Goal: Task Accomplishment & Management: Manage account settings

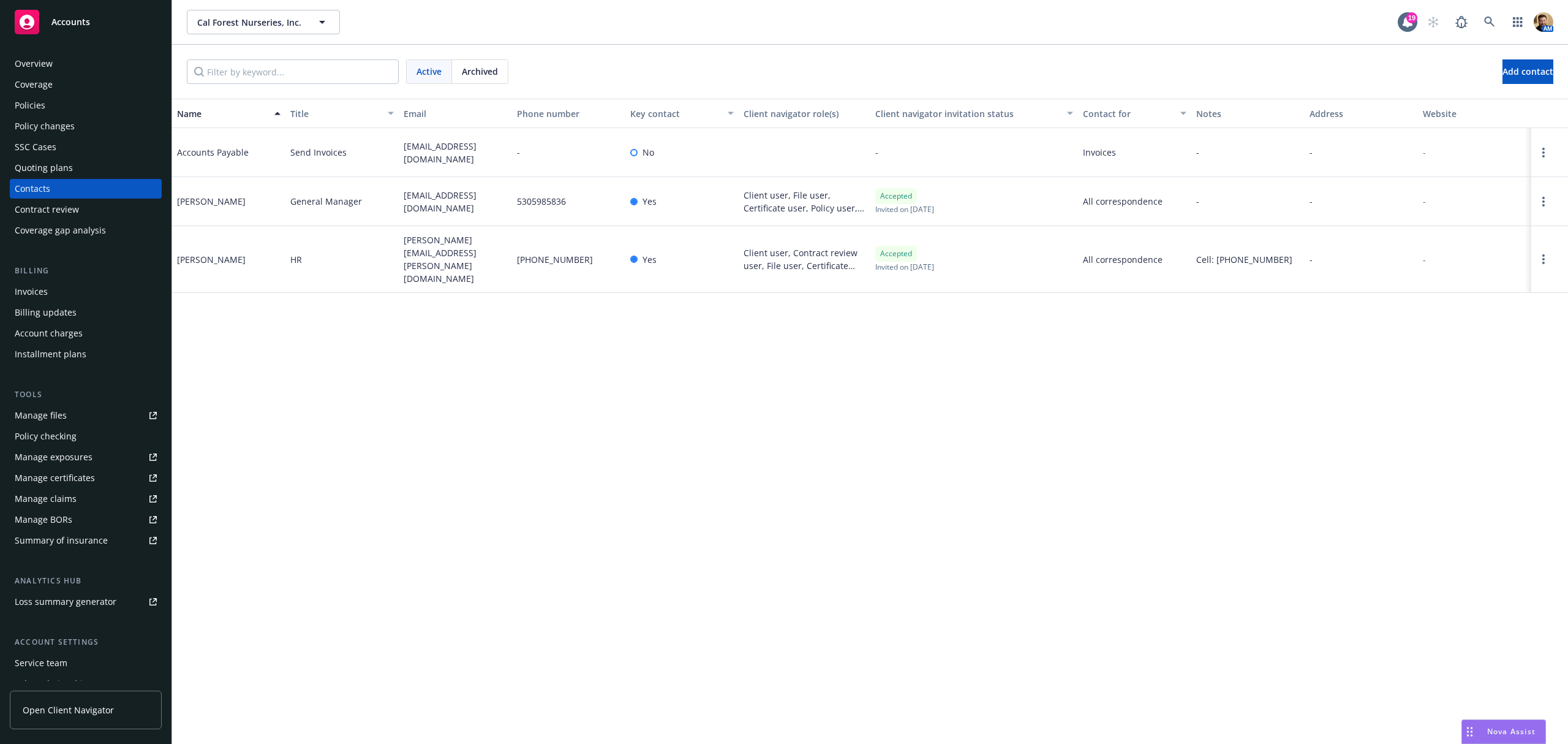
click at [42, 97] on div "Policies" at bounding box center [30, 105] width 30 height 19
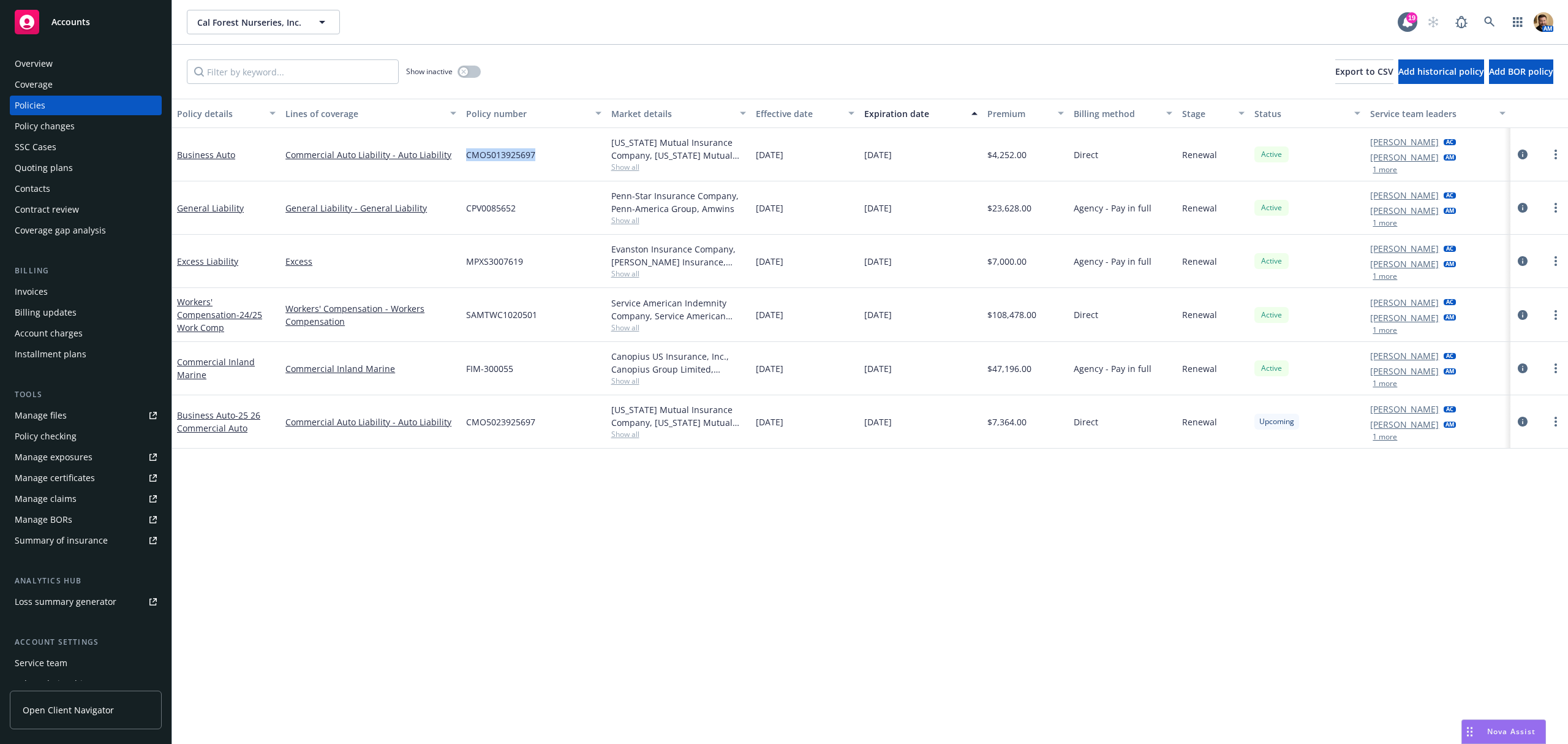
drag, startPoint x: 537, startPoint y: 153, endPoint x: 466, endPoint y: 158, distance: 71.2
click at [466, 158] on div "CMO5013925697" at bounding box center [534, 154] width 145 height 54
copy span "CMO5013925697"
click at [1556, 150] on link "more" at bounding box center [1556, 154] width 15 height 15
drag, startPoint x: 1476, startPoint y: 331, endPoint x: 1518, endPoint y: 331, distance: 42.0
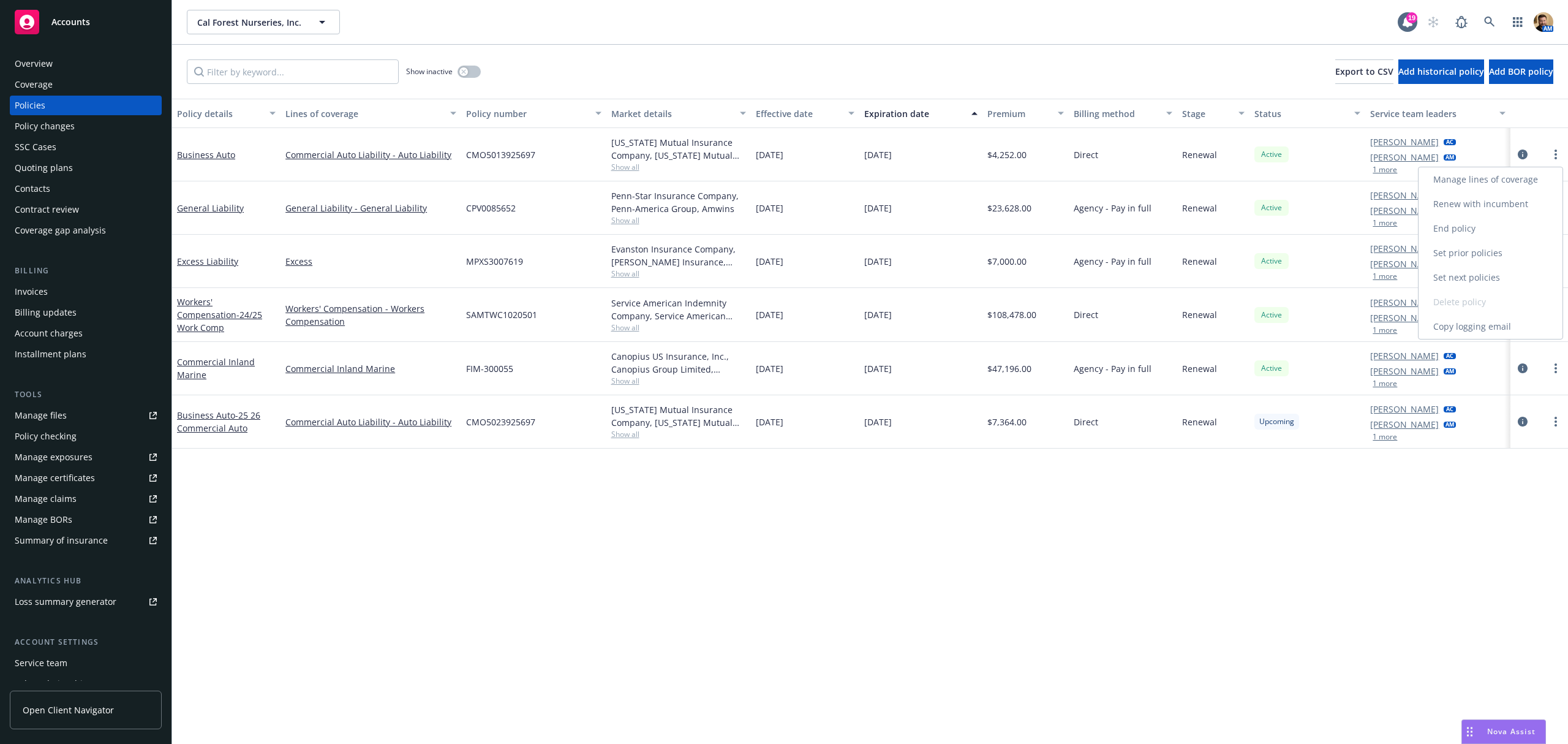
click at [1476, 331] on link "Copy logging email" at bounding box center [1491, 327] width 144 height 25
click at [1522, 155] on icon "circleInformation" at bounding box center [1523, 154] width 10 height 10
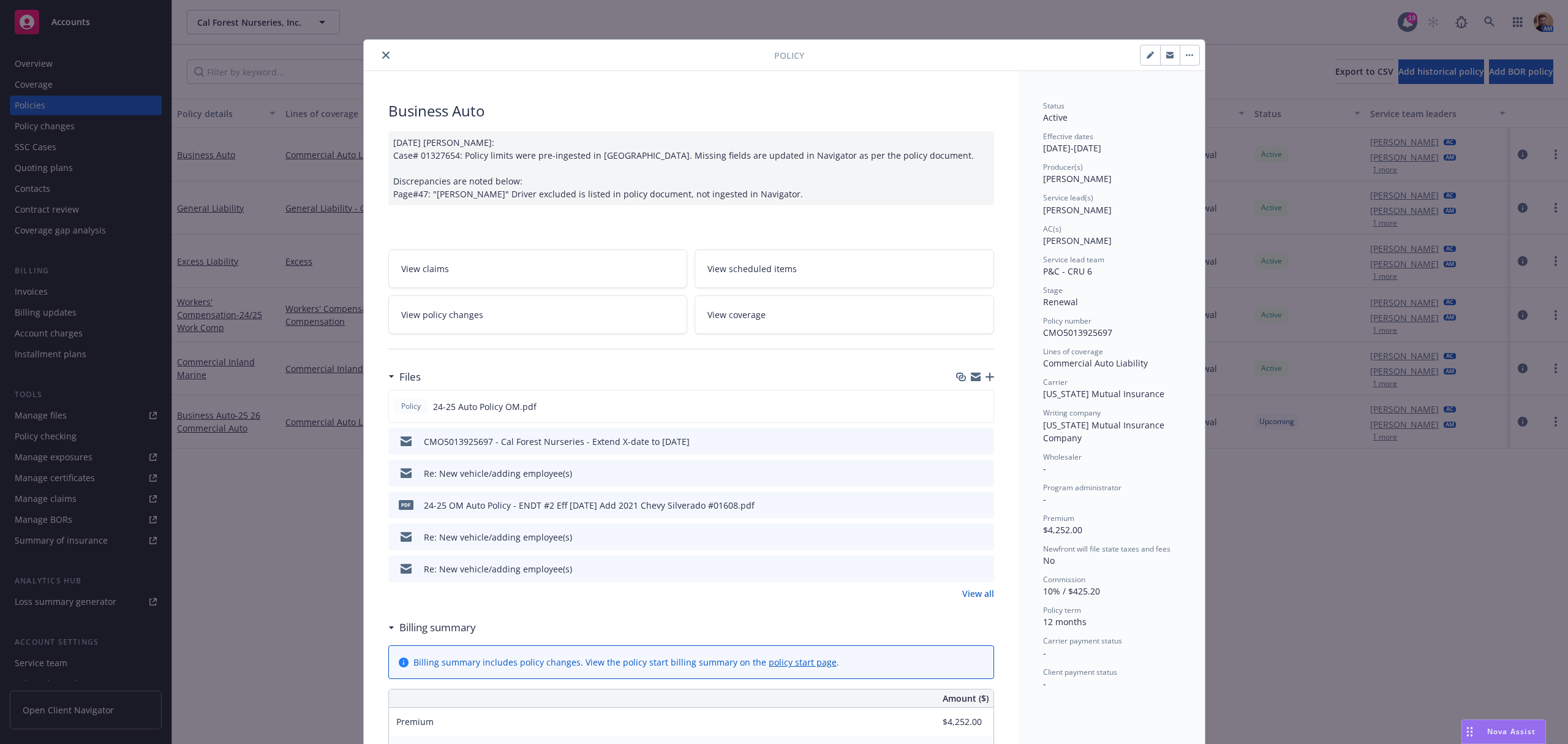
click at [986, 380] on icon "button" at bounding box center [990, 377] width 8 height 8
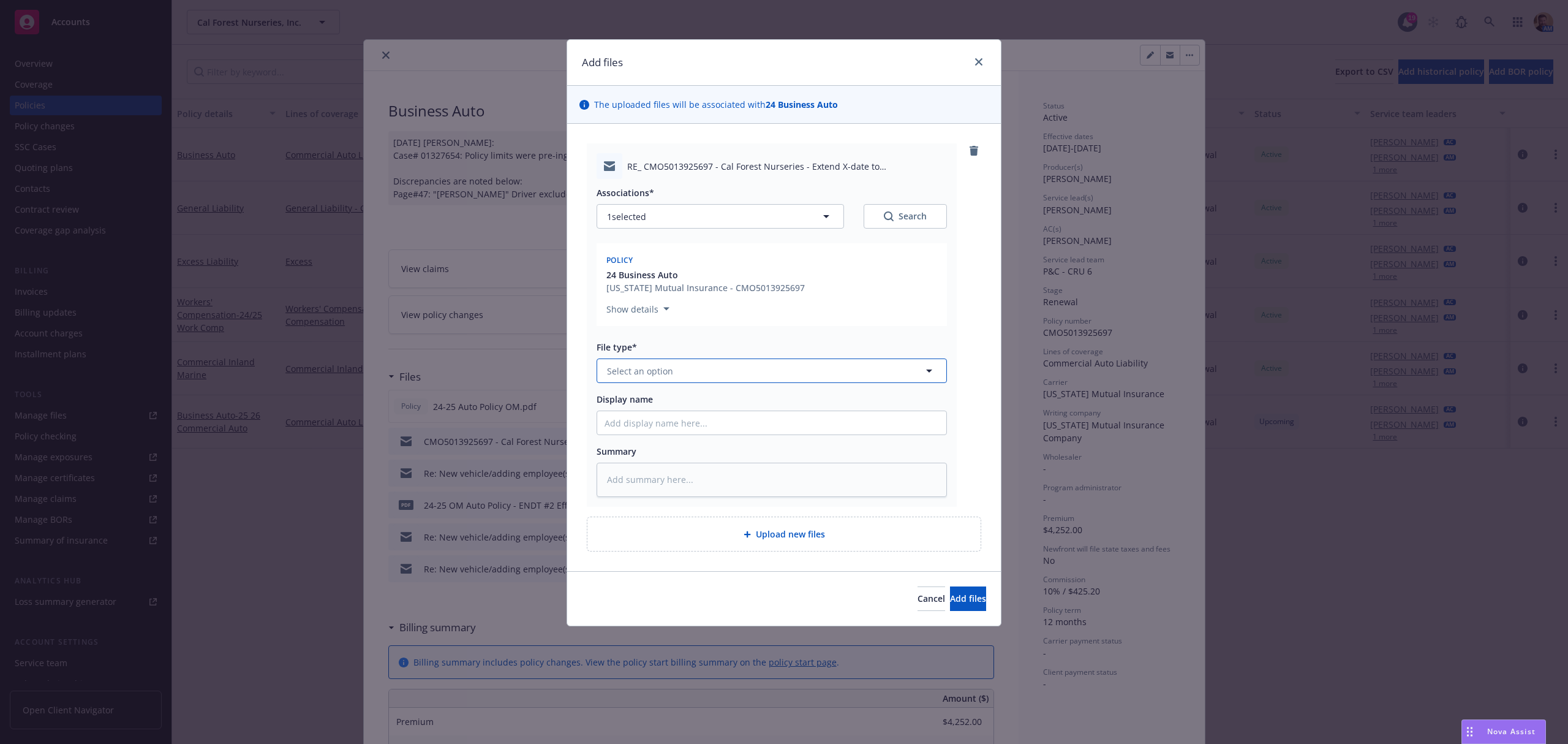
click at [669, 375] on span "Select an option" at bounding box center [640, 371] width 66 height 13
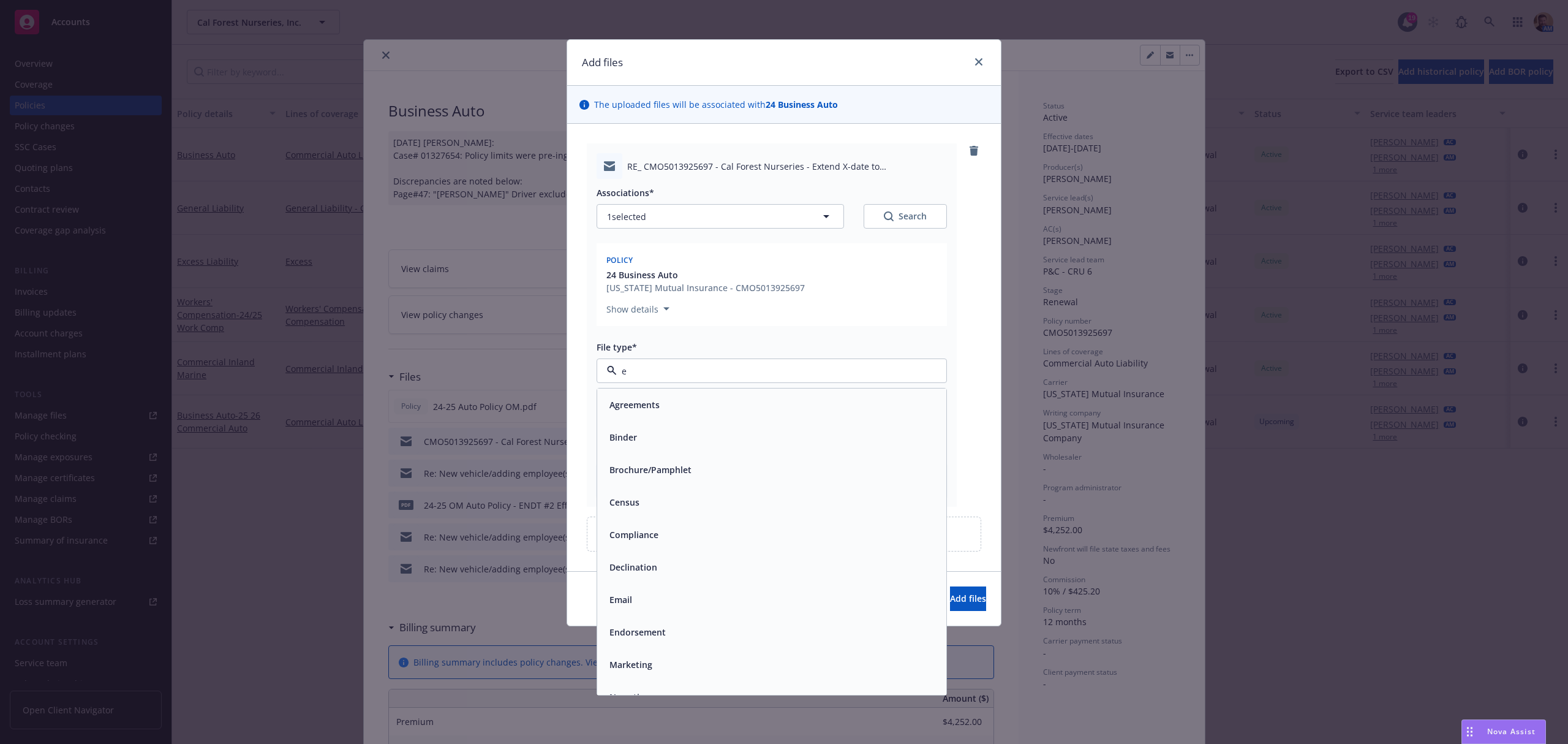
type input "em"
click at [651, 434] on div "Email" at bounding box center [772, 437] width 334 height 18
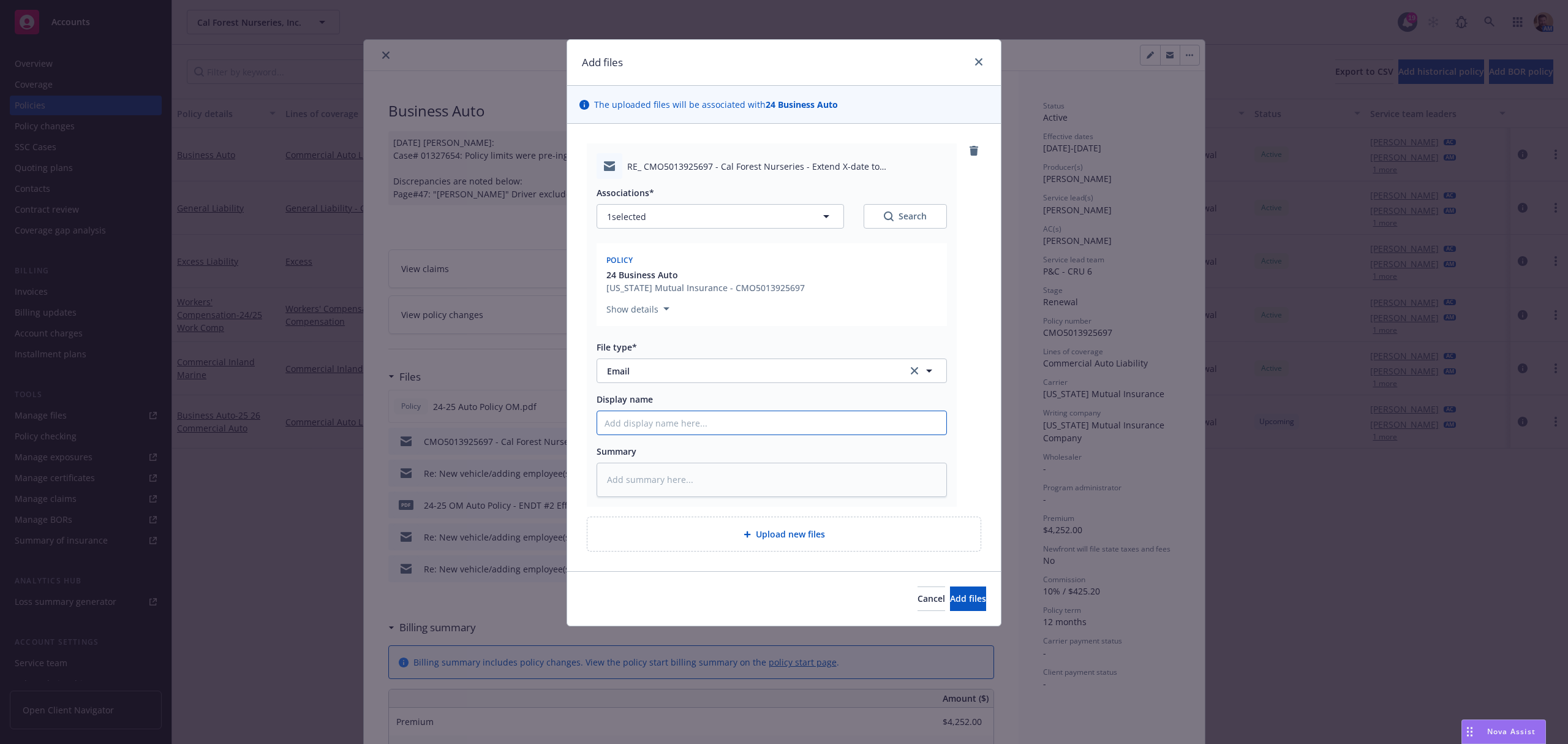
click at [655, 429] on input "Display name" at bounding box center [771, 423] width 349 height 23
type textarea "x"
type input "N"
type textarea "x"
type input "Nt"
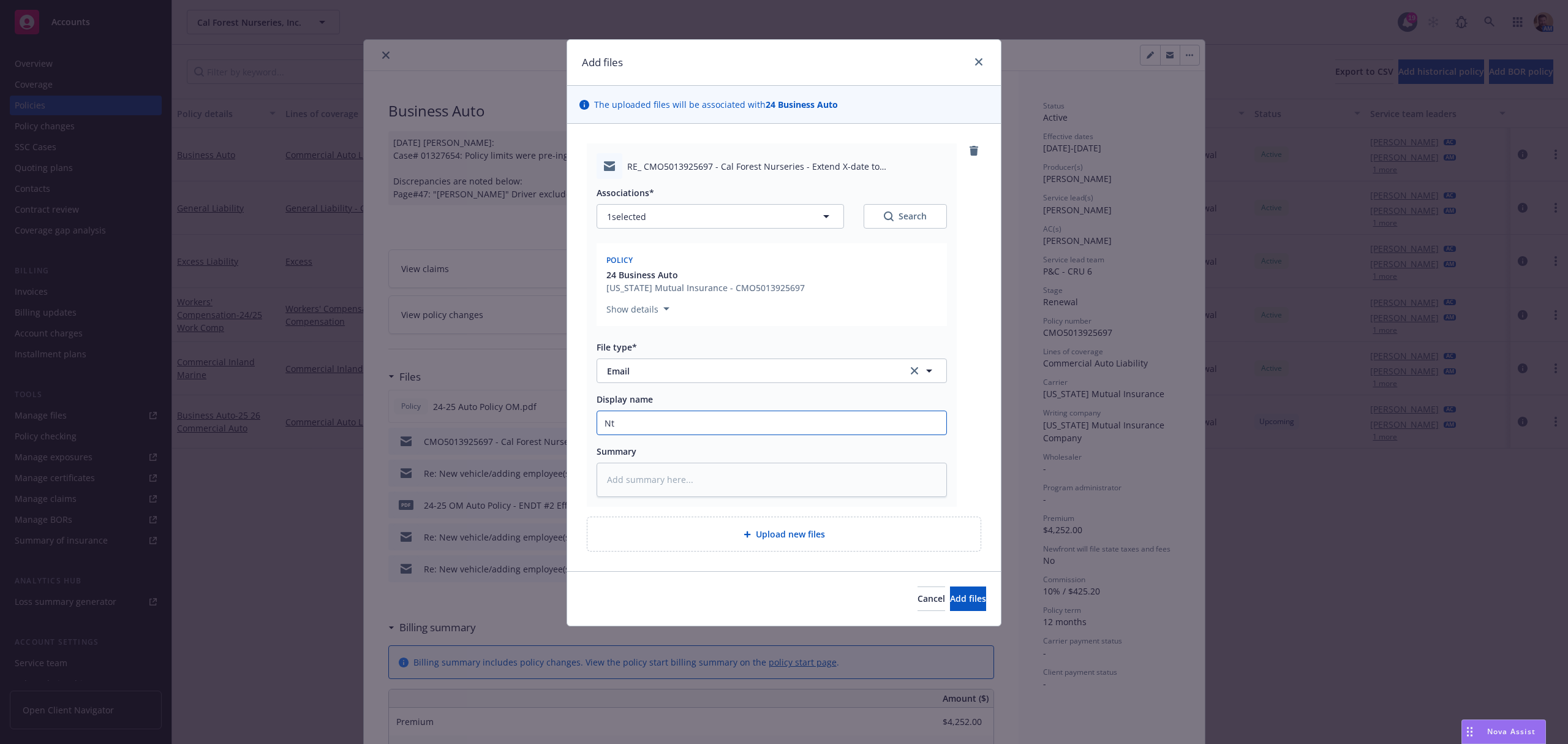
type textarea "x"
type input "Nt"
type textarea "x"
type input "N"
type textarea "x"
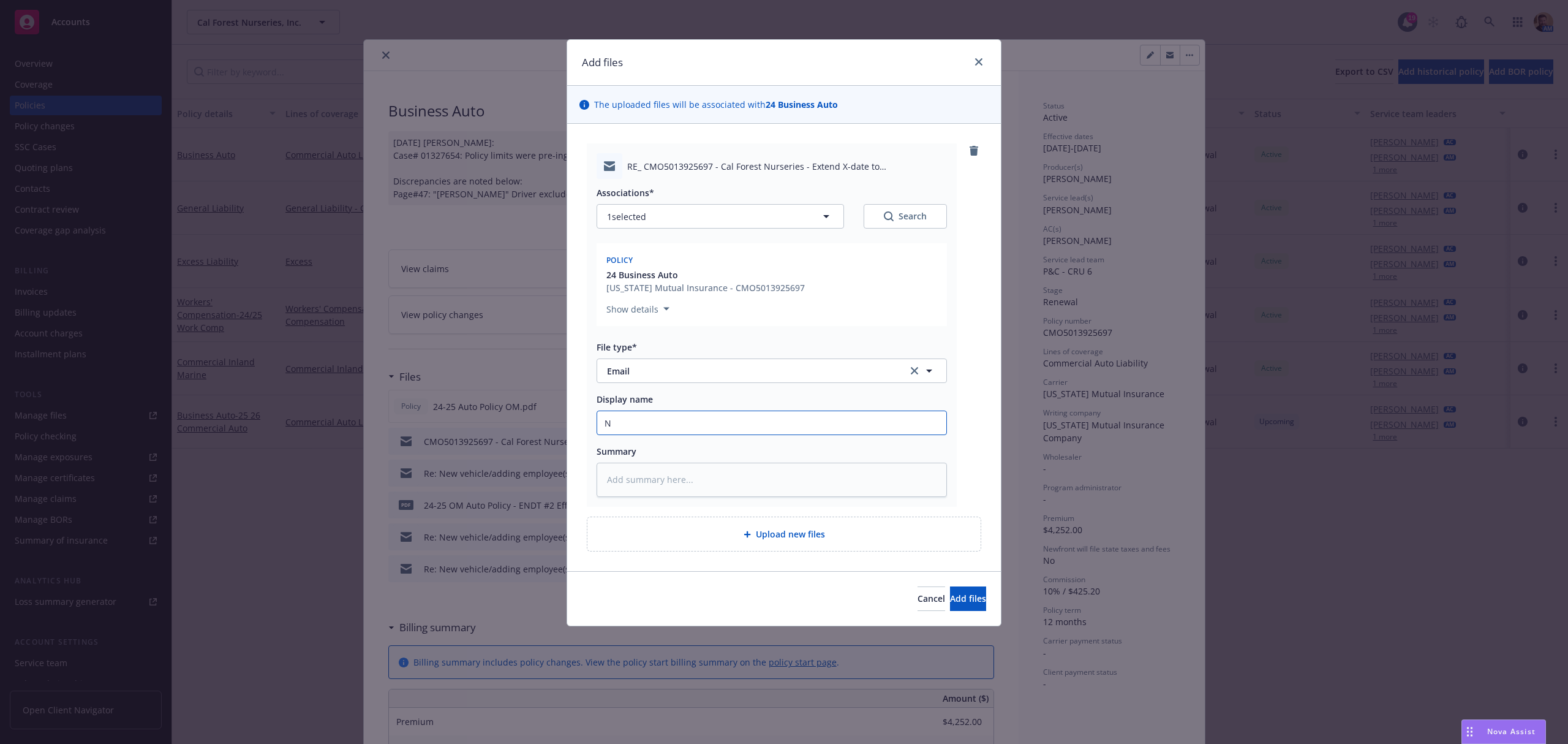
type input "No"
type textarea "x"
type input "Not"
type textarea "x"
type input "Not a"
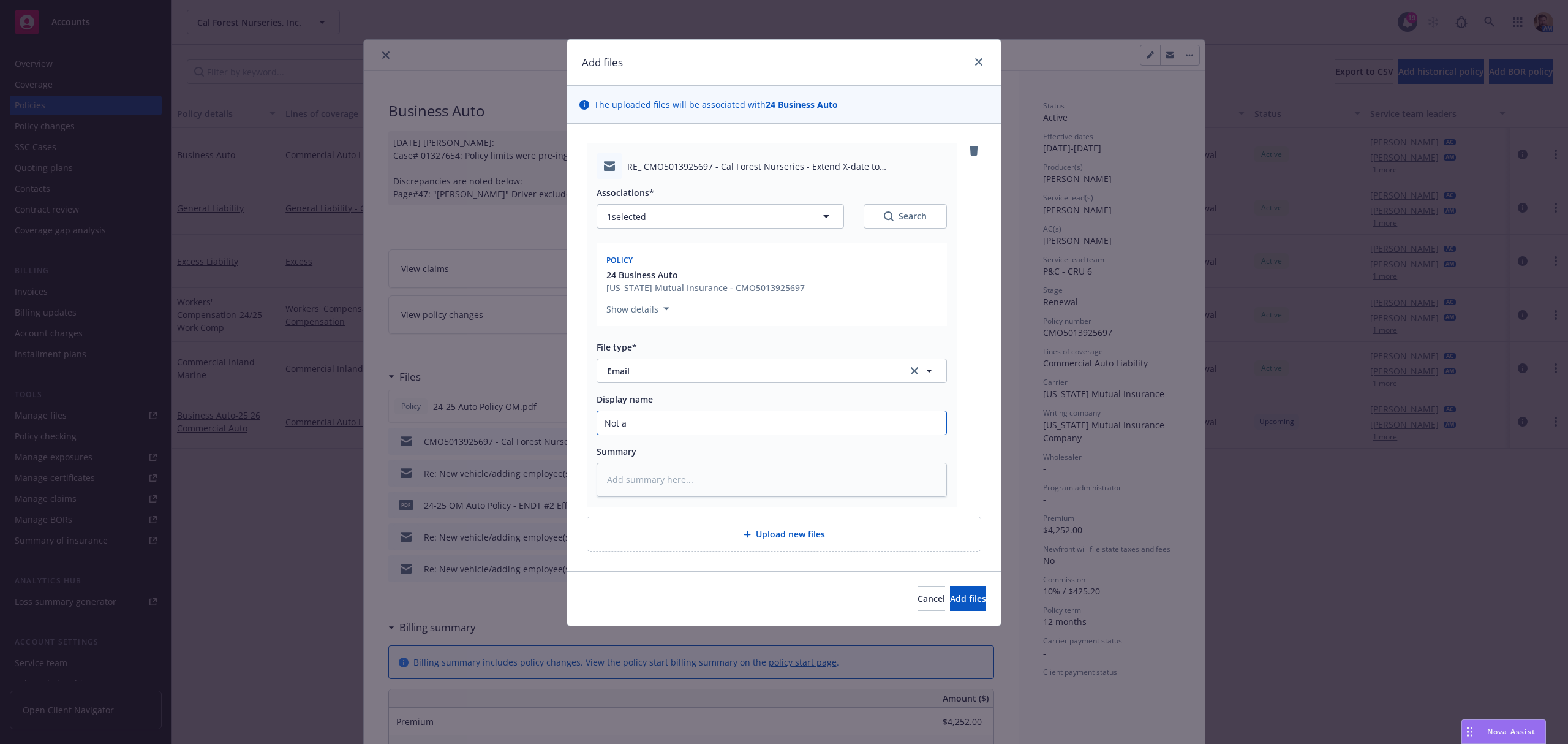
type textarea "x"
type input "Not ab"
type textarea "x"
type input "Not abl"
type textarea "x"
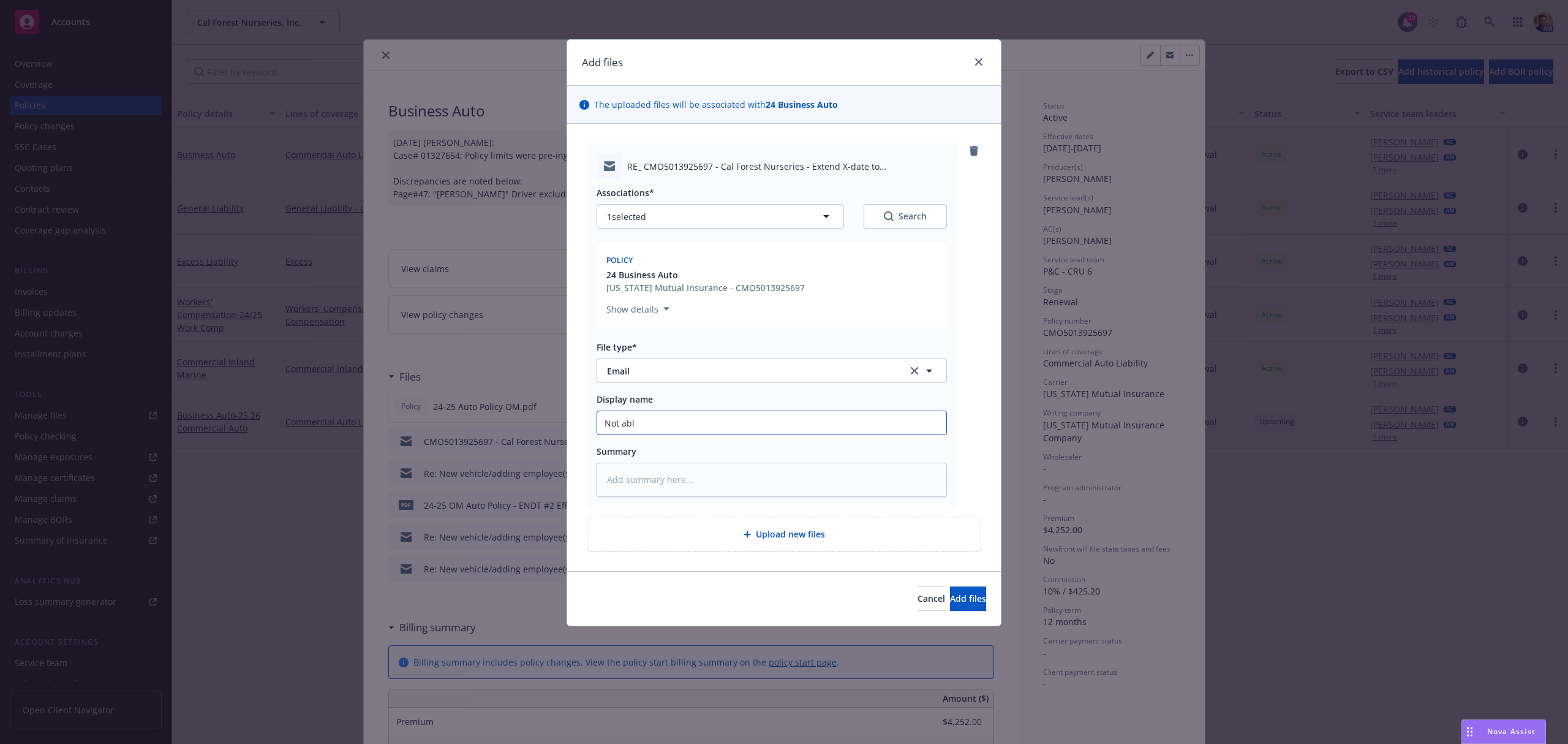
type input "Not able"
type textarea "x"
type input "Not able"
type textarea "x"
type input "Not able t"
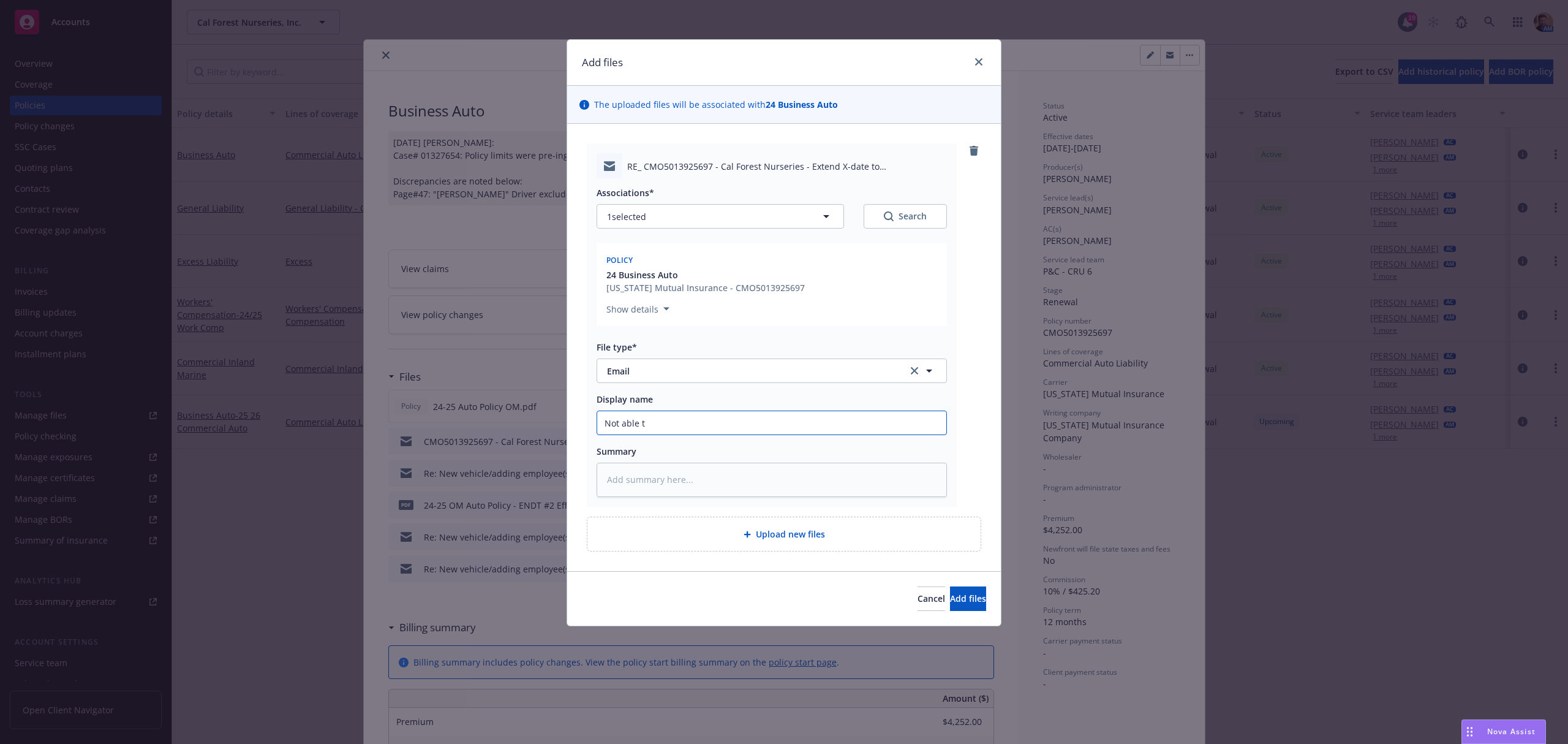
type textarea "x"
type input "Not able to"
type textarea "x"
type input "Not able to"
type textarea "x"
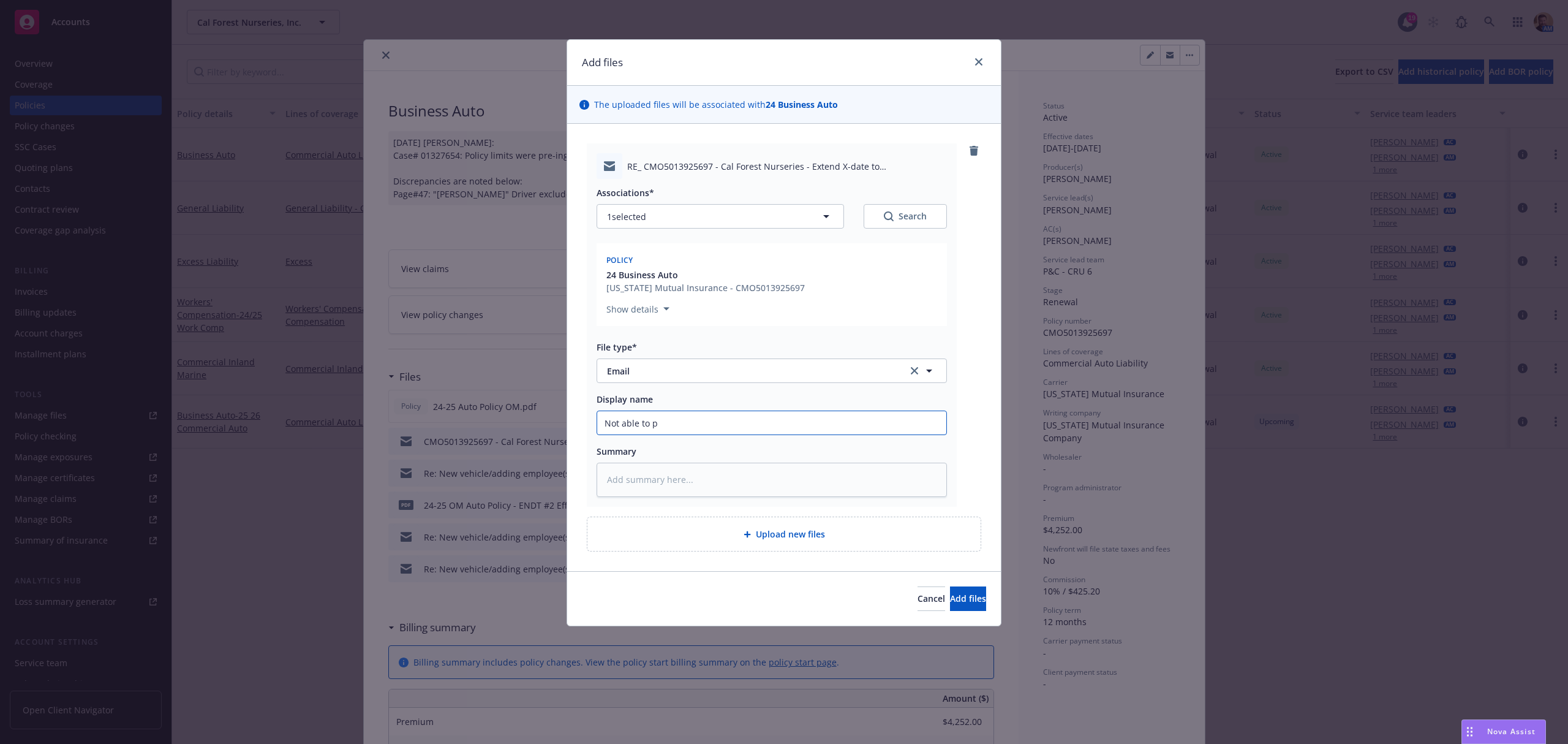
type input "Not able to pr"
type textarea "x"
type input "Not able to pro"
type textarea "x"
type input "Not able to prov"
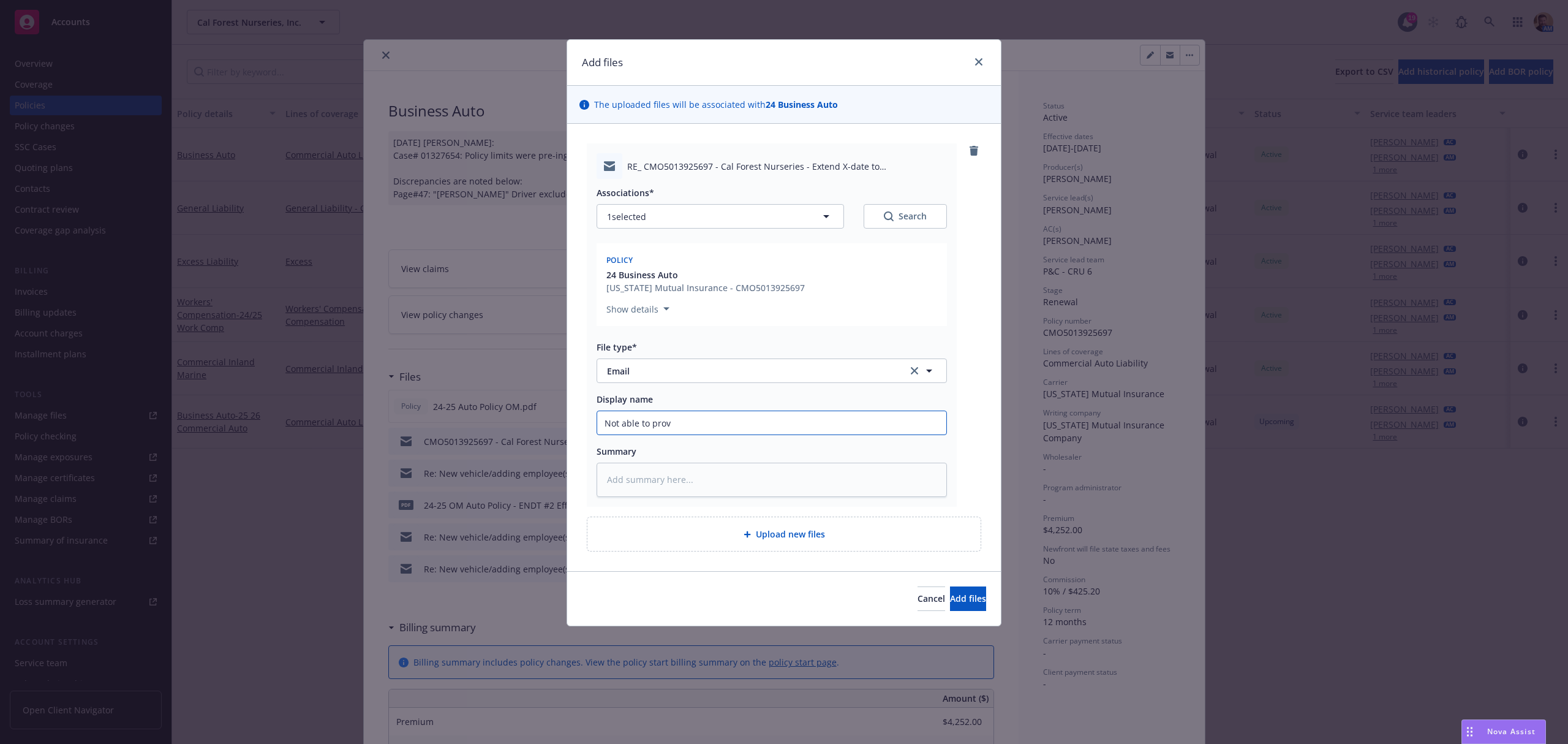
type textarea "x"
type input "Not able to provis"
type textarea "x"
type input "Not able to provisd"
type textarea "x"
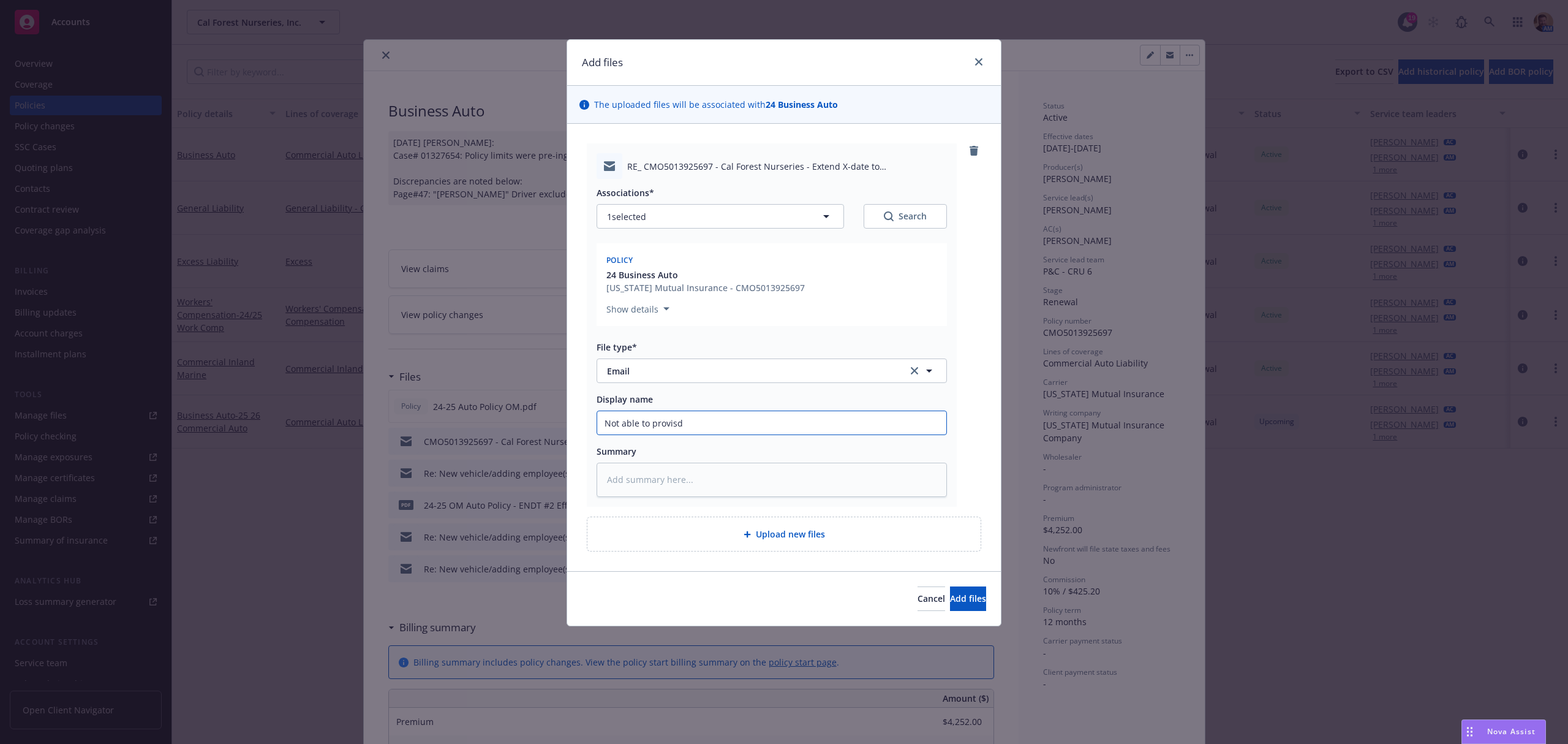
type input "Not able to provis"
type textarea "x"
type input "Not able to provi"
type textarea "x"
type input "Not able to provid"
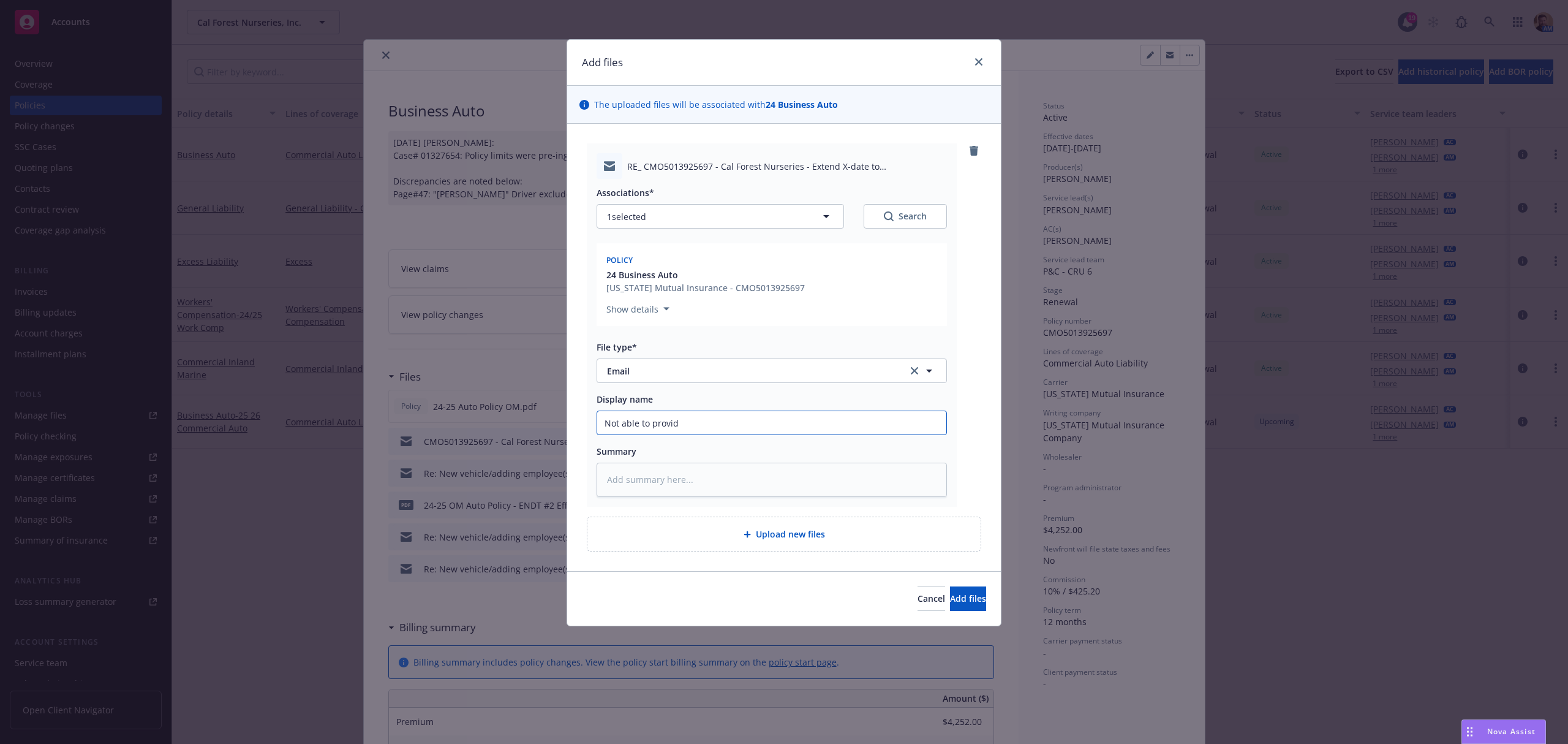
type textarea "x"
type input "Not able to provide"
type textarea "x"
type input "Not able to provide"
type textarea "x"
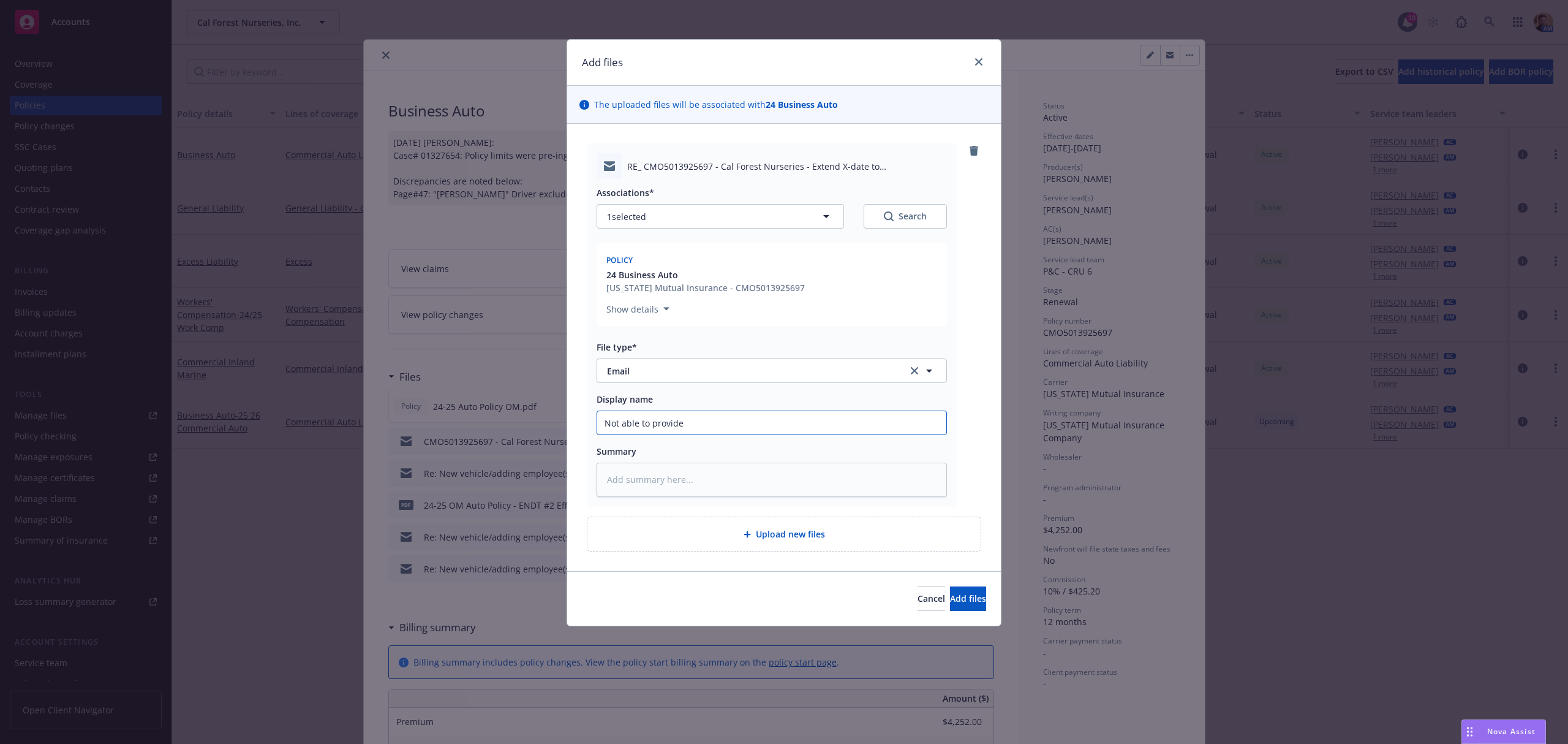
type input "Not able to provide s"
type textarea "x"
type input "Not able to provide sh"
type textarea "x"
type input "Not able to provide sho"
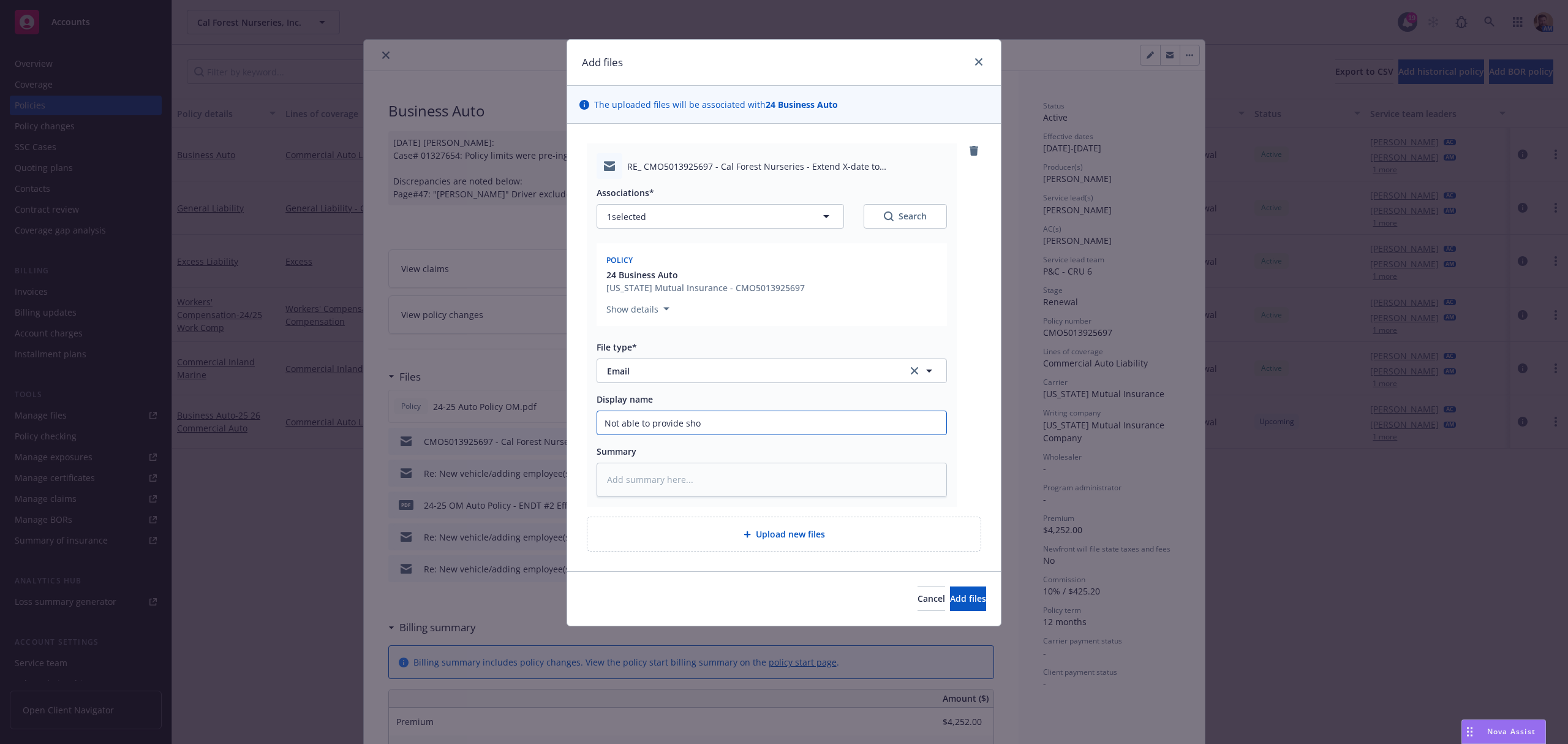
type textarea "x"
type input "Not able to provide shor"
type textarea "x"
type input "Not able to provide short"
type textarea "x"
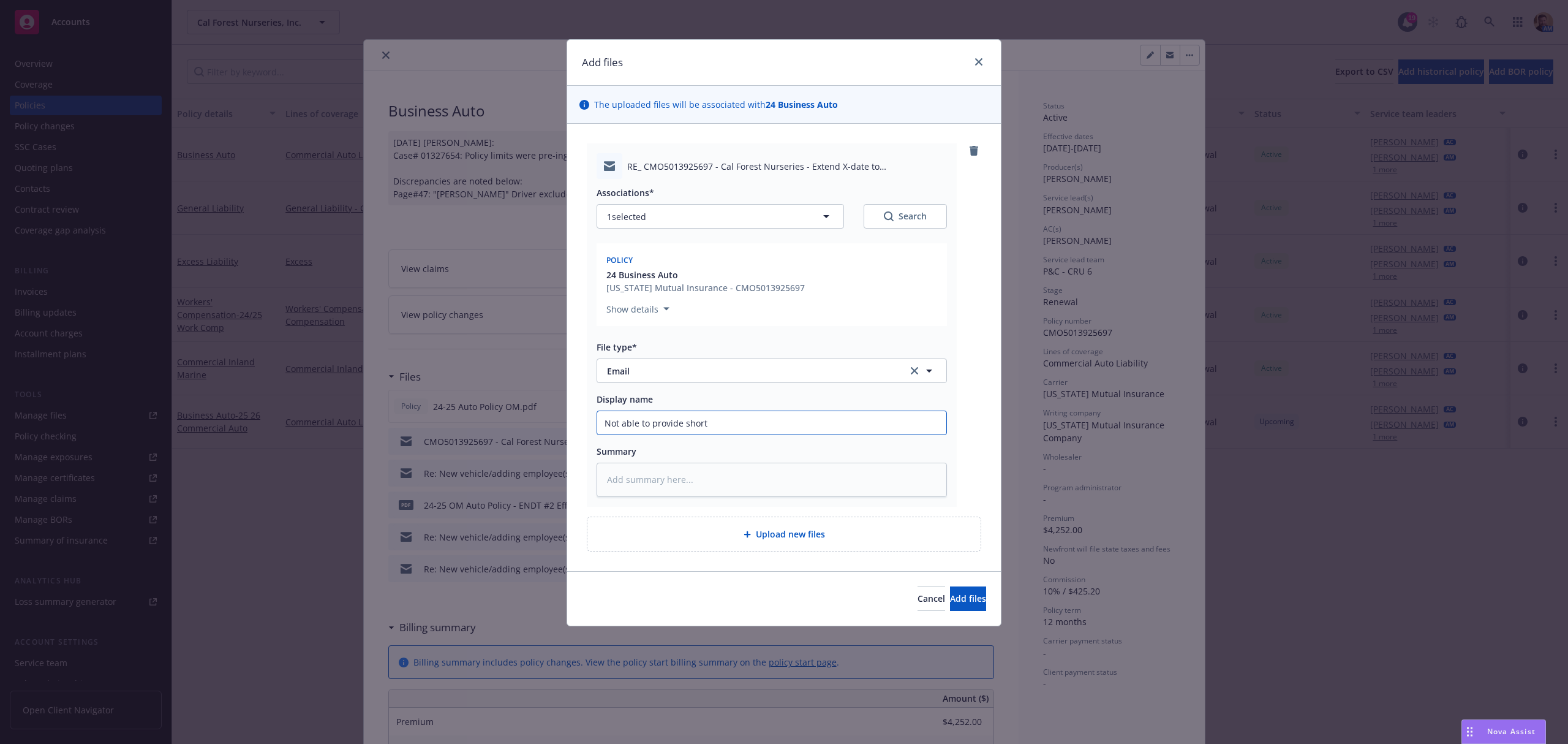
type input "Not able to provide short"
type textarea "x"
type input "Not able to provide short t"
type textarea "x"
type input "Not able to provide short te"
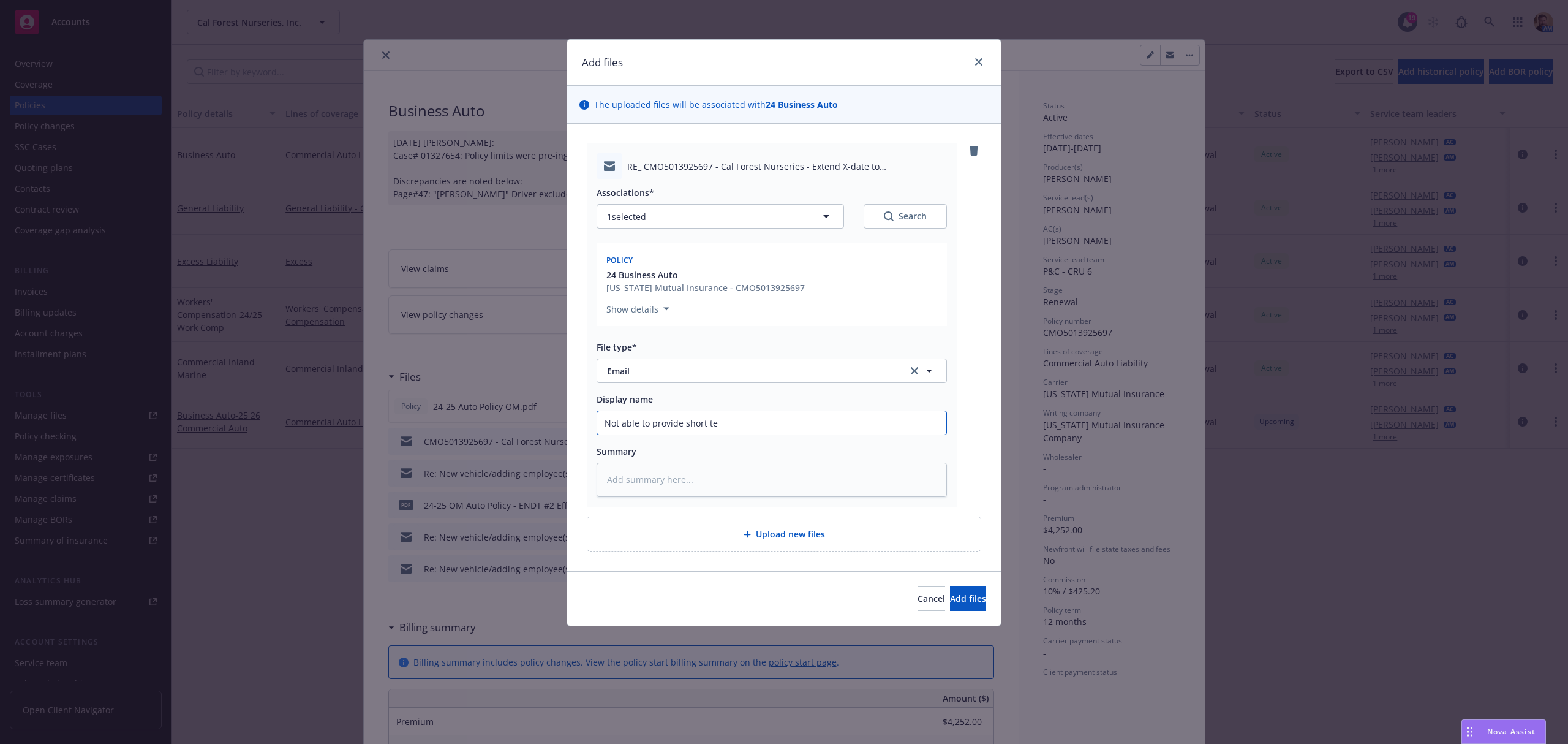
type textarea "x"
type input "Not able to provide short ter"
type textarea "x"
type input "Not able to provide short term"
type textarea "x"
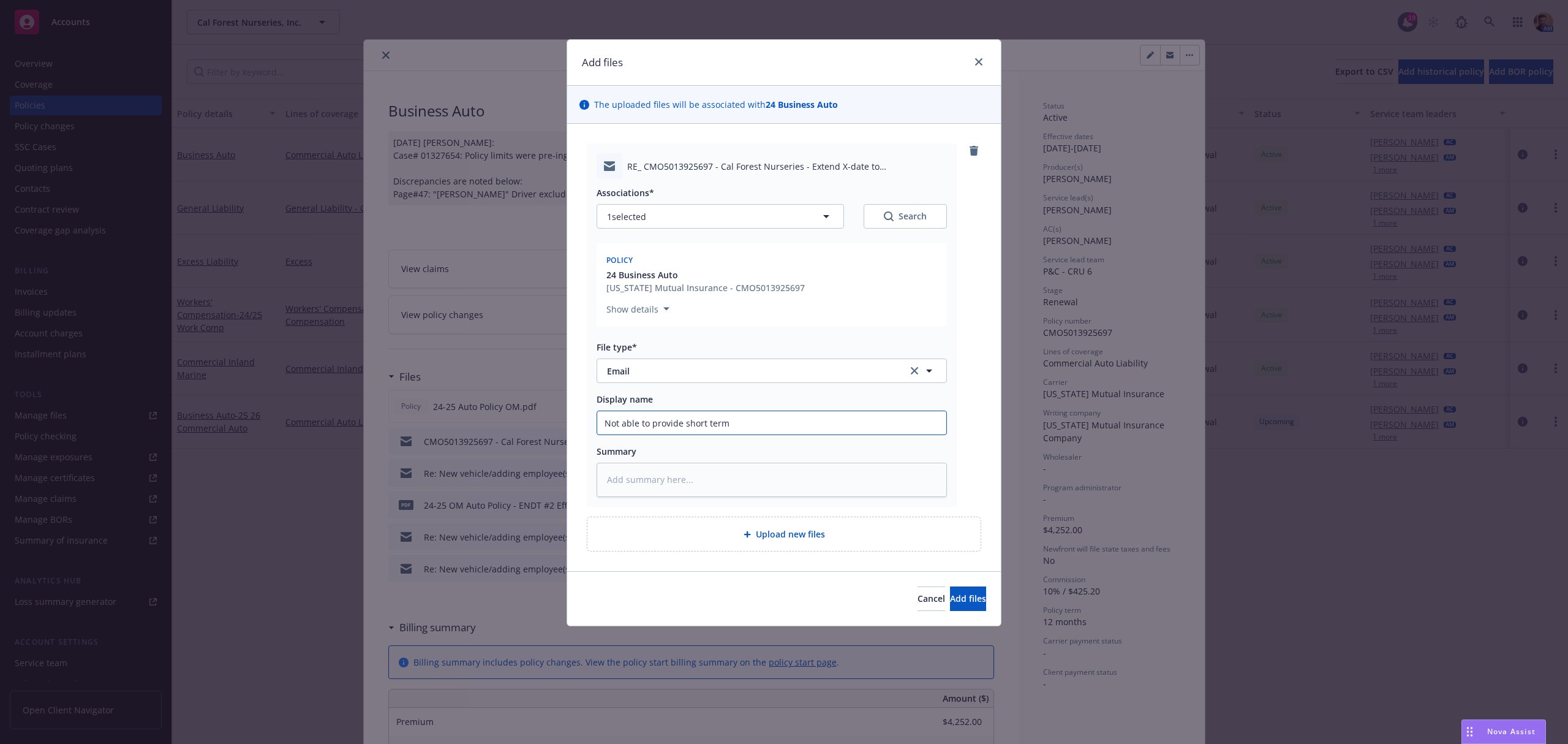
type input "Not able to provide short term"
type textarea "x"
type input "Not able to provide short term exc"
type textarea "x"
type input "Not able to provide short term exct"
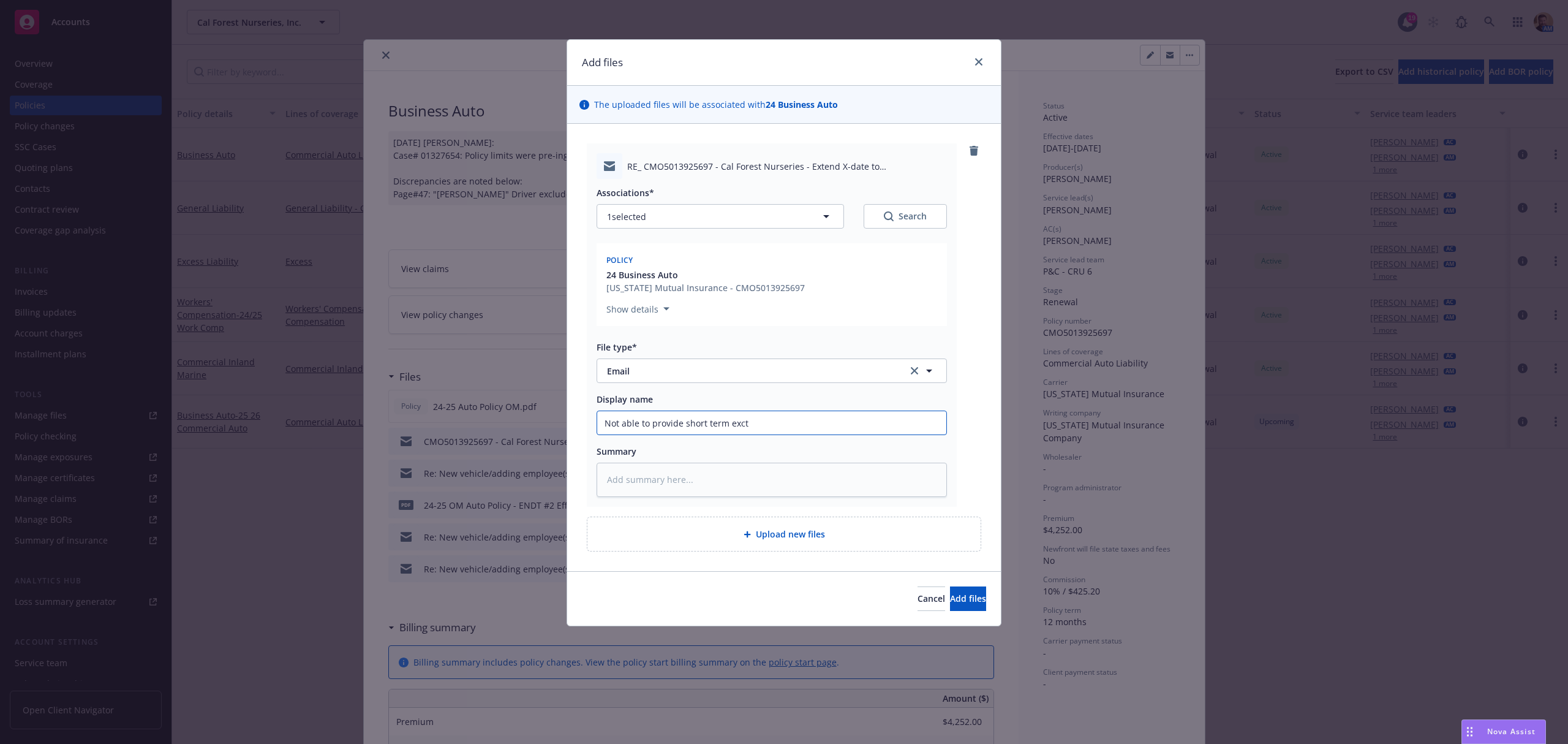
type textarea "x"
type input "Not able to provide short term exc"
type textarea "x"
type input "Not able to provide short term ext"
type textarea "x"
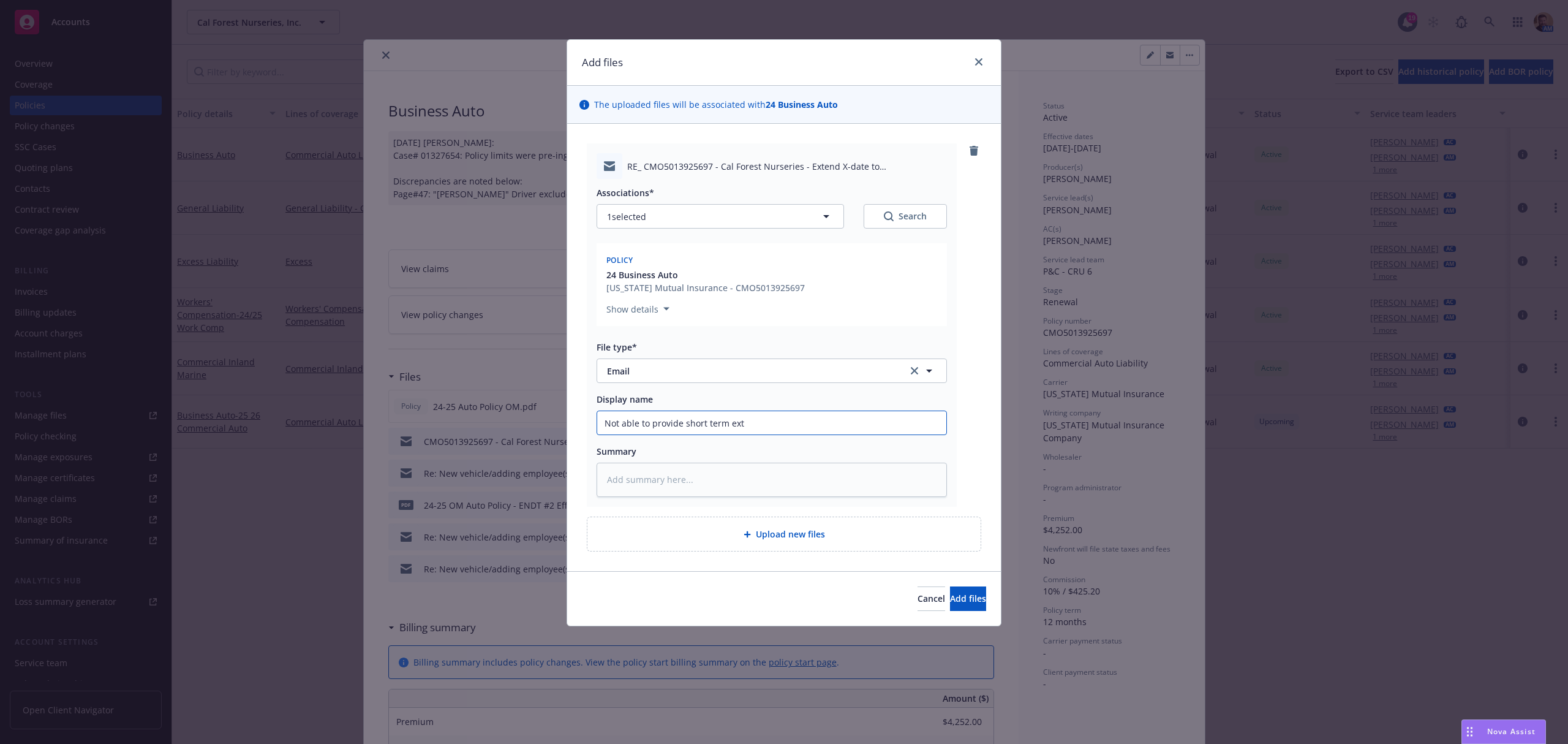
type input "Not able to provide short term exte"
type textarea "x"
type input "Not able to provide short term exten"
type textarea "x"
type input "Not able to provide short term extens"
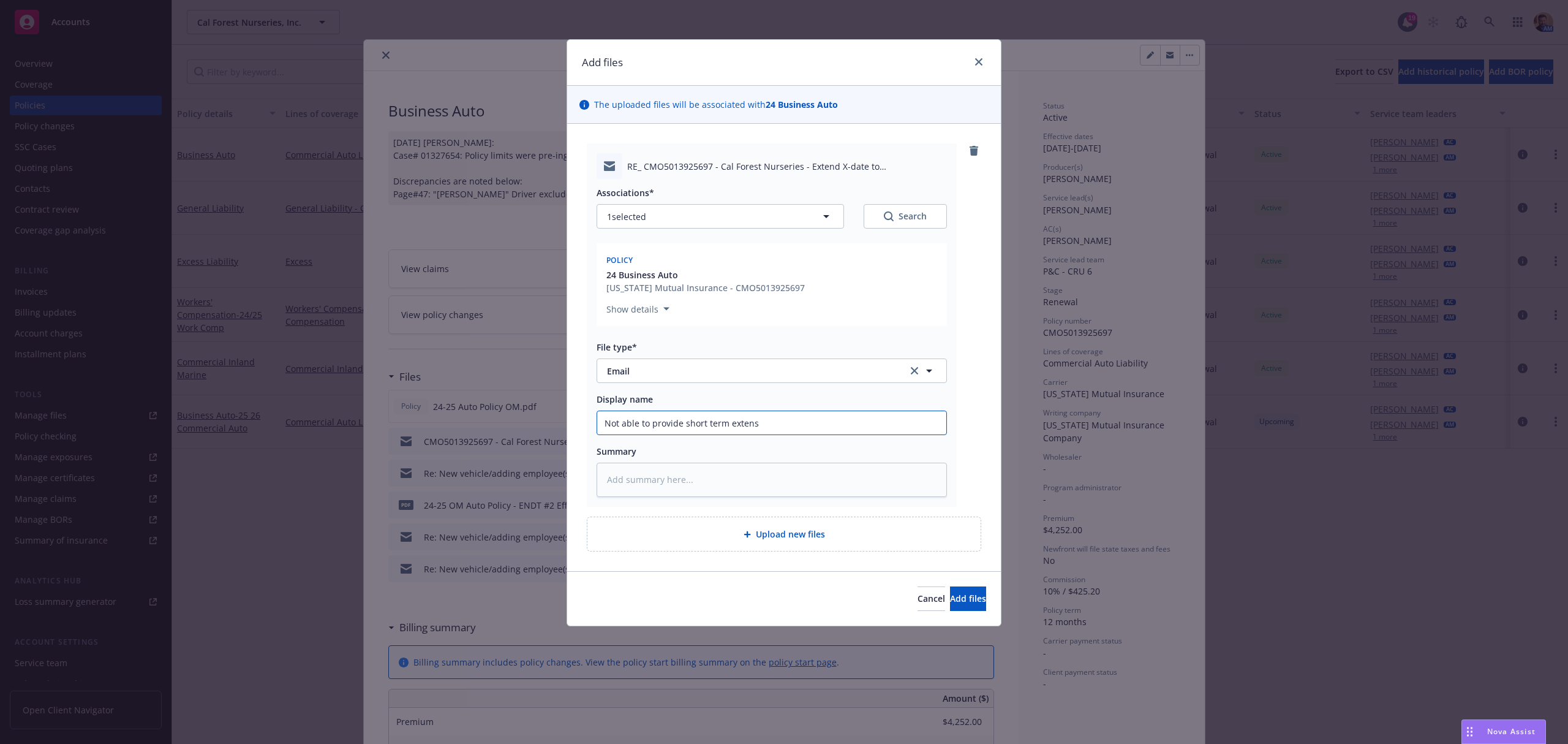
type textarea "x"
type input "Not able to provide short term extensi"
type textarea "x"
type input "Not able to provide short term extensio"
type textarea "x"
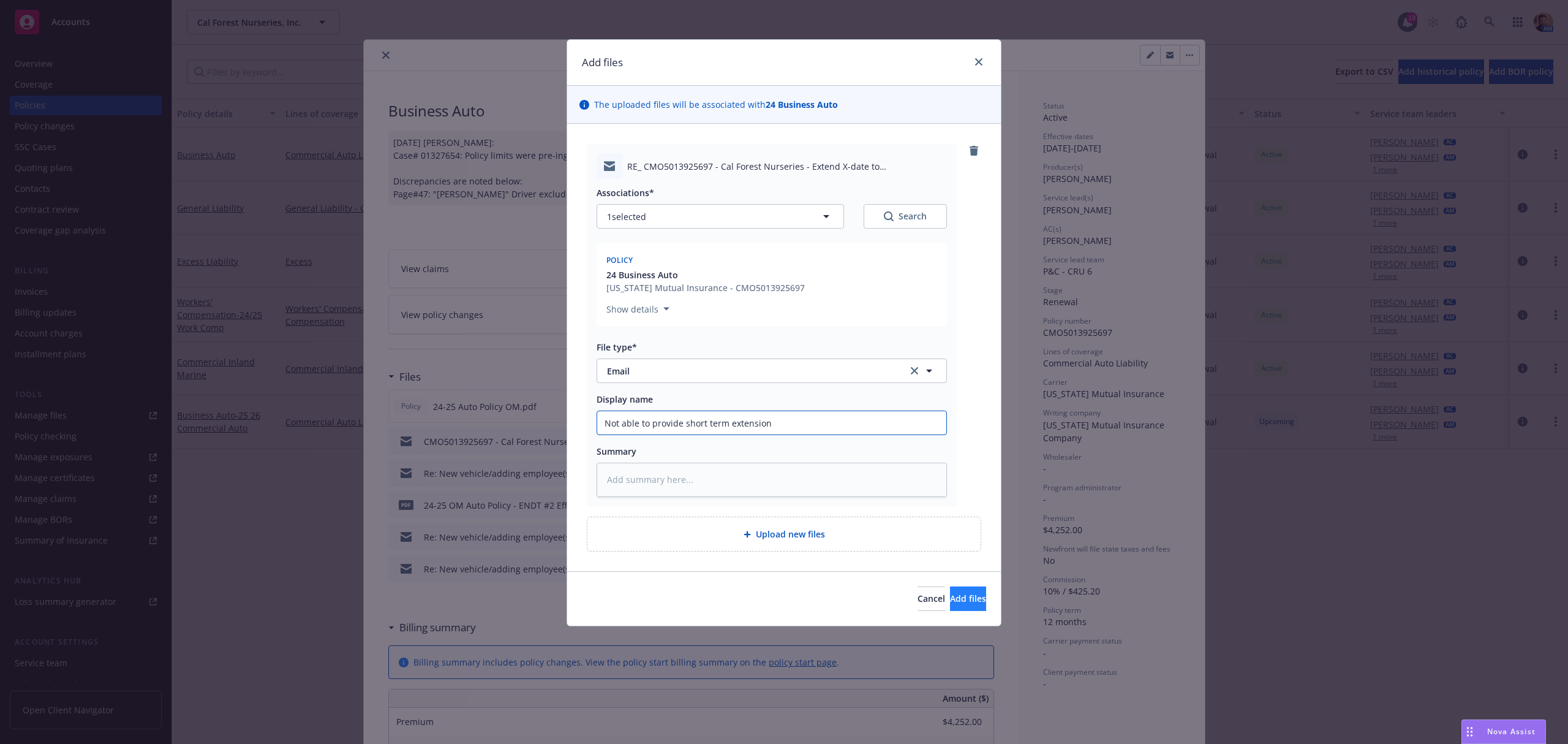
type input "Not able to provide short term extension"
click at [950, 596] on span "Add files" at bounding box center [968, 599] width 36 height 12
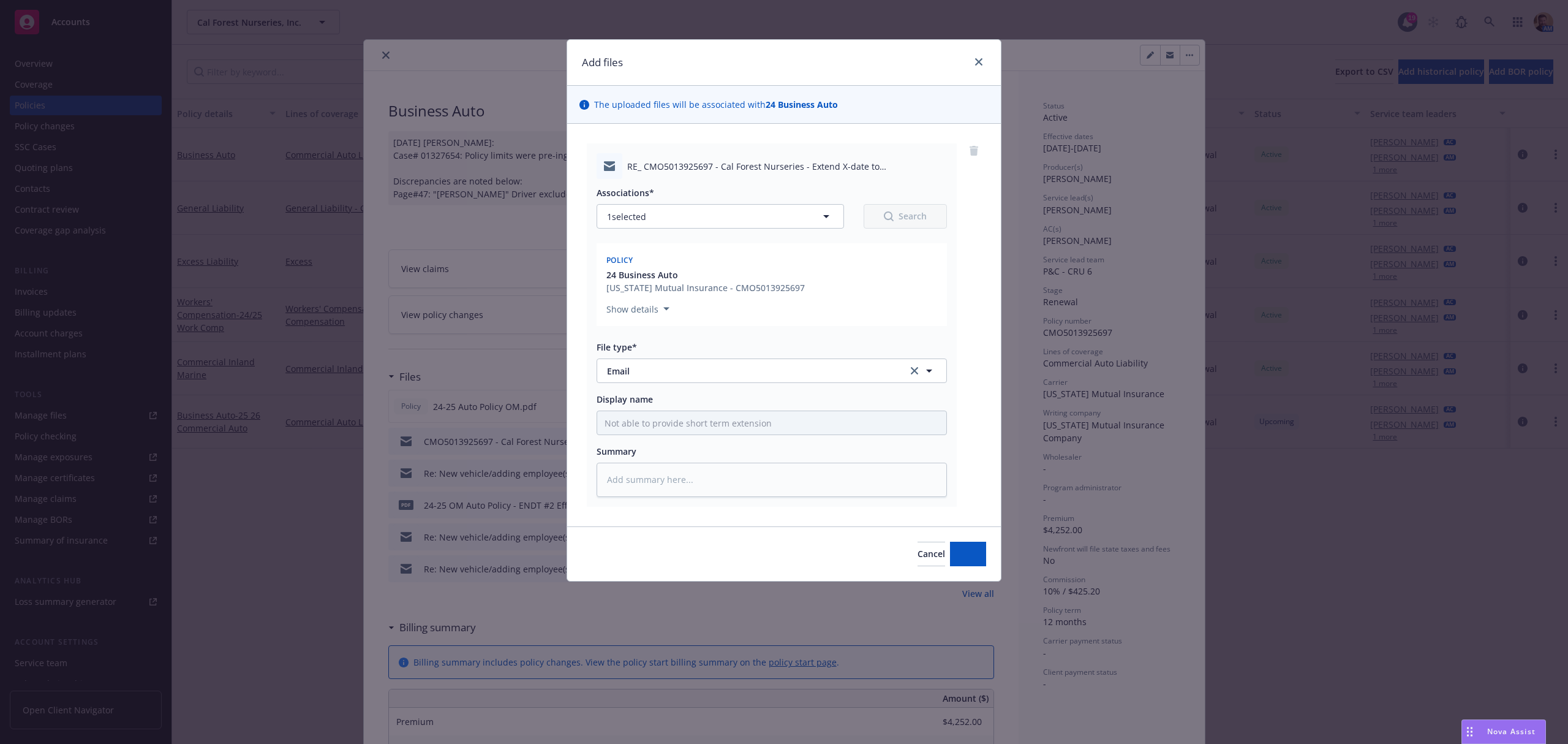
type textarea "x"
